Goal: Navigation & Orientation: Find specific page/section

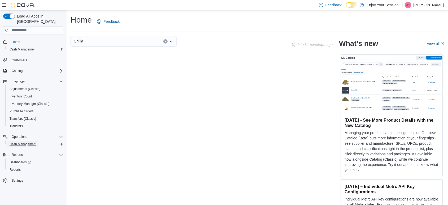
click at [23, 142] on span "Cash Management" at bounding box center [23, 144] width 27 height 4
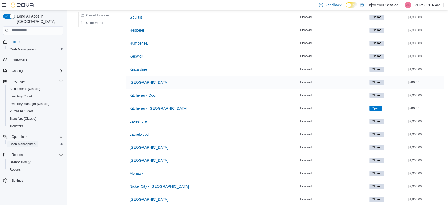
scroll to position [295, 0]
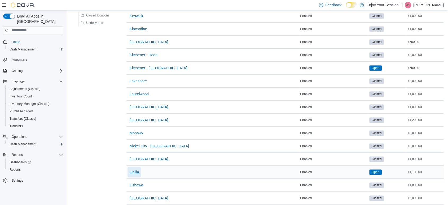
click at [136, 171] on span "Orillia" at bounding box center [135, 171] width 10 height 5
